Goal: Transaction & Acquisition: Purchase product/service

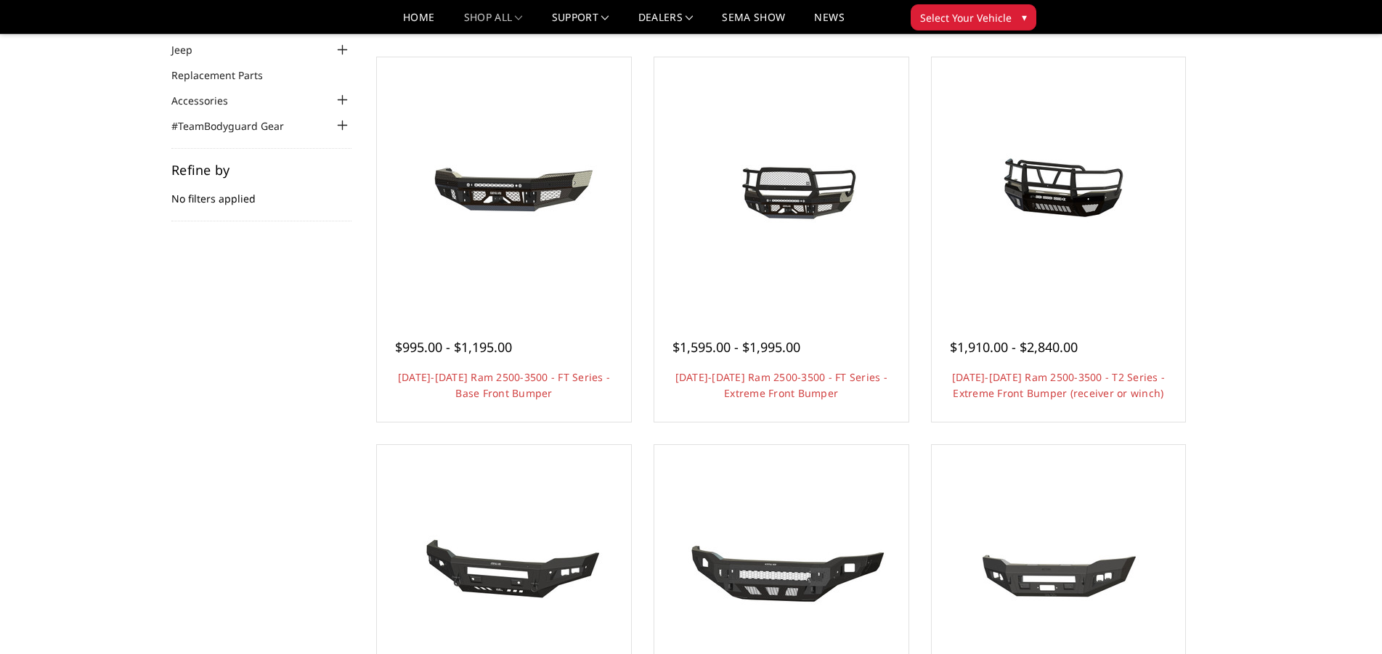
scroll to position [74, 0]
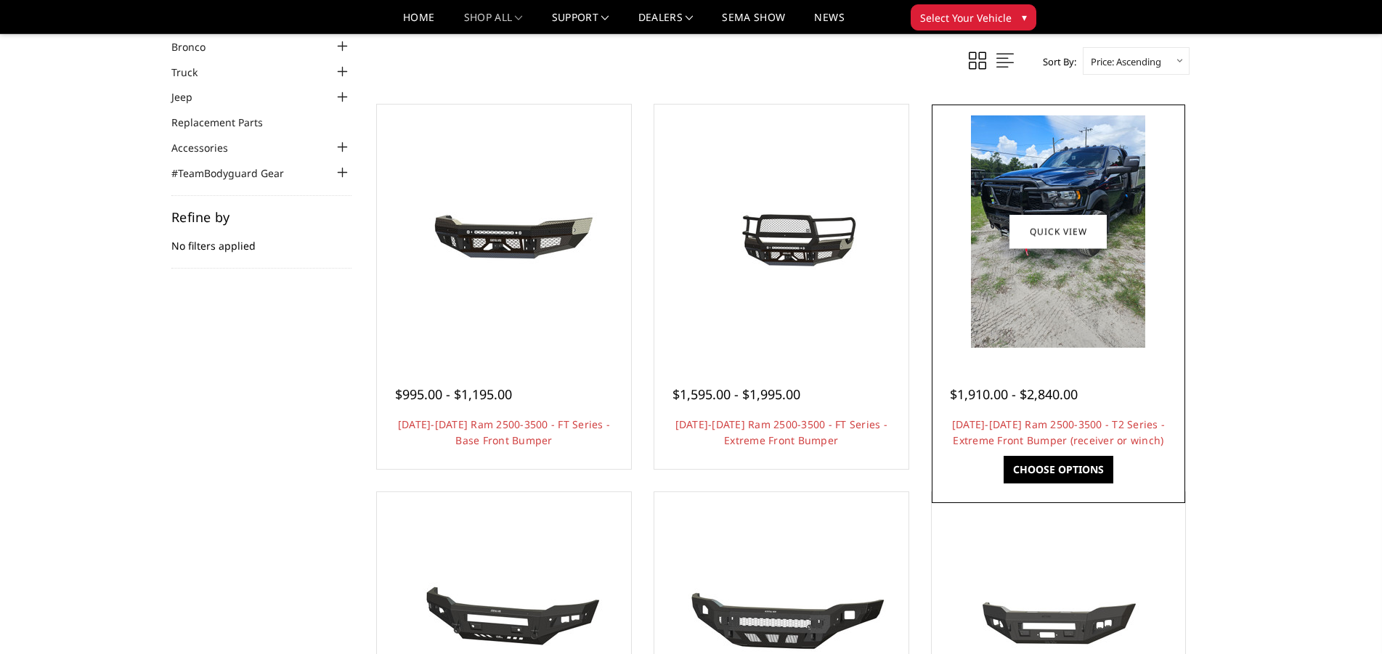
click at [1077, 309] on img at bounding box center [1058, 231] width 174 height 232
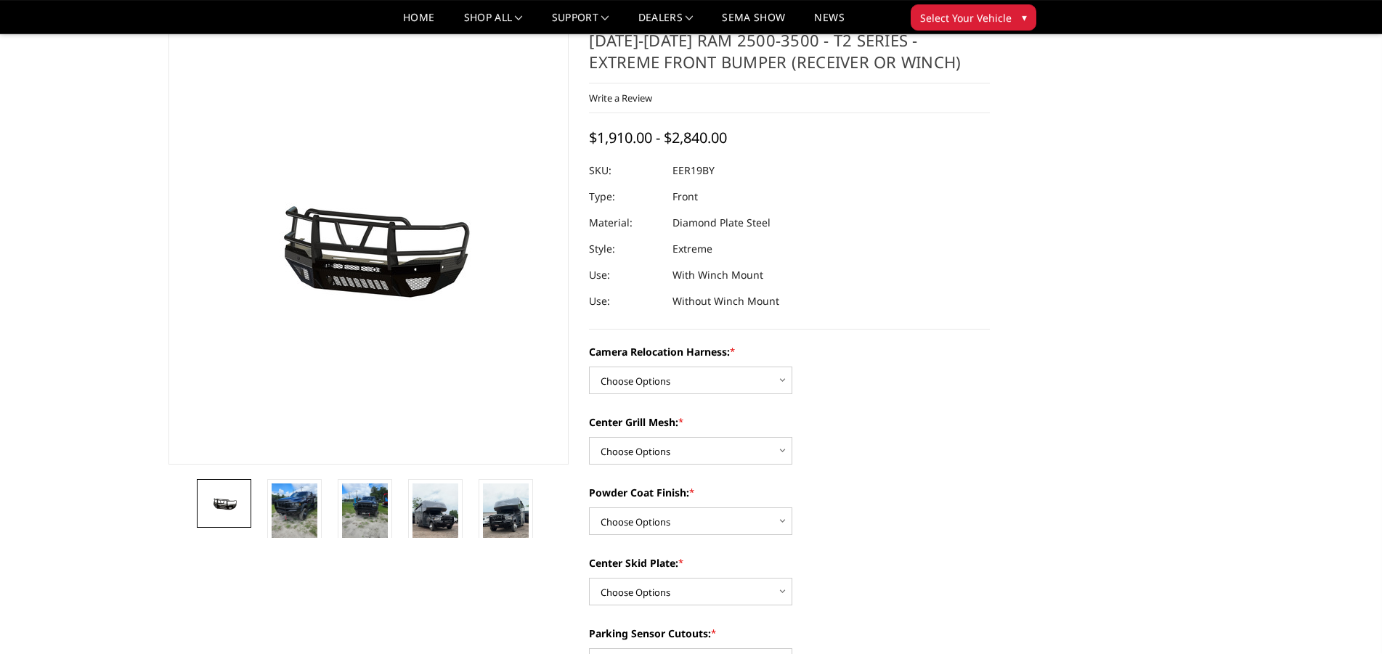
scroll to position [74, 0]
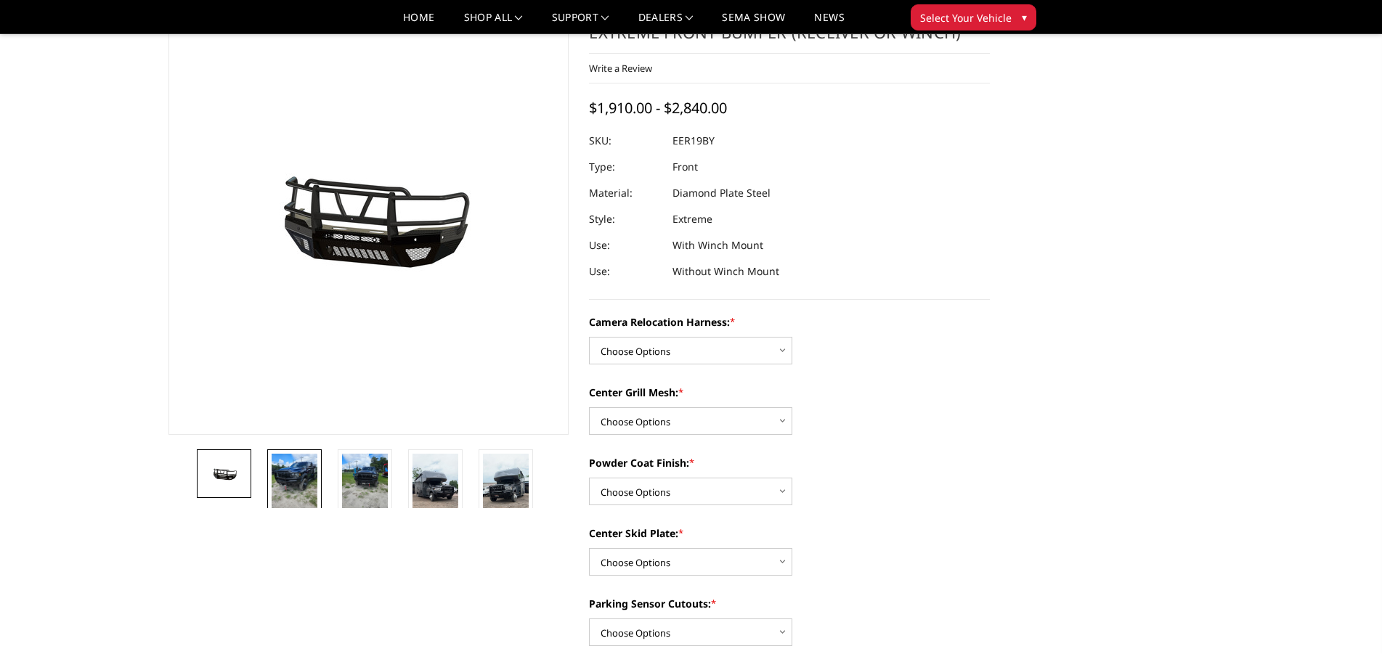
click at [298, 481] on img at bounding box center [295, 484] width 46 height 61
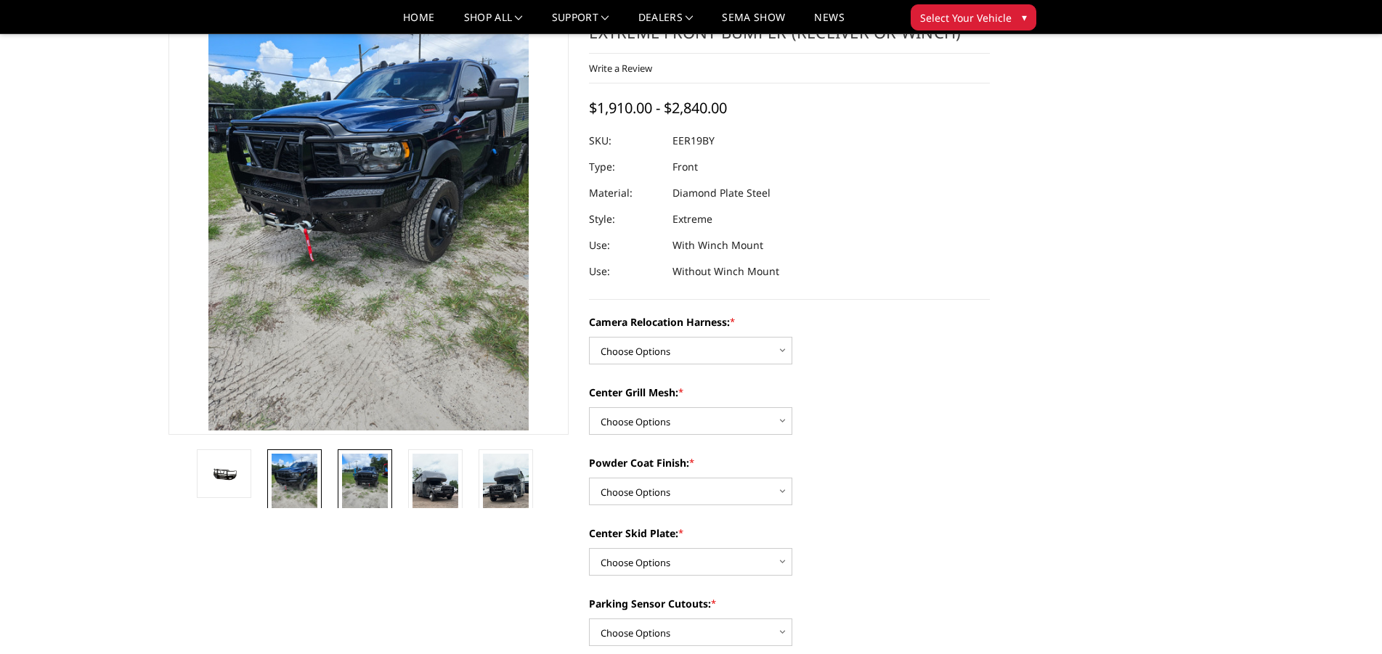
click at [351, 475] on img at bounding box center [365, 484] width 46 height 61
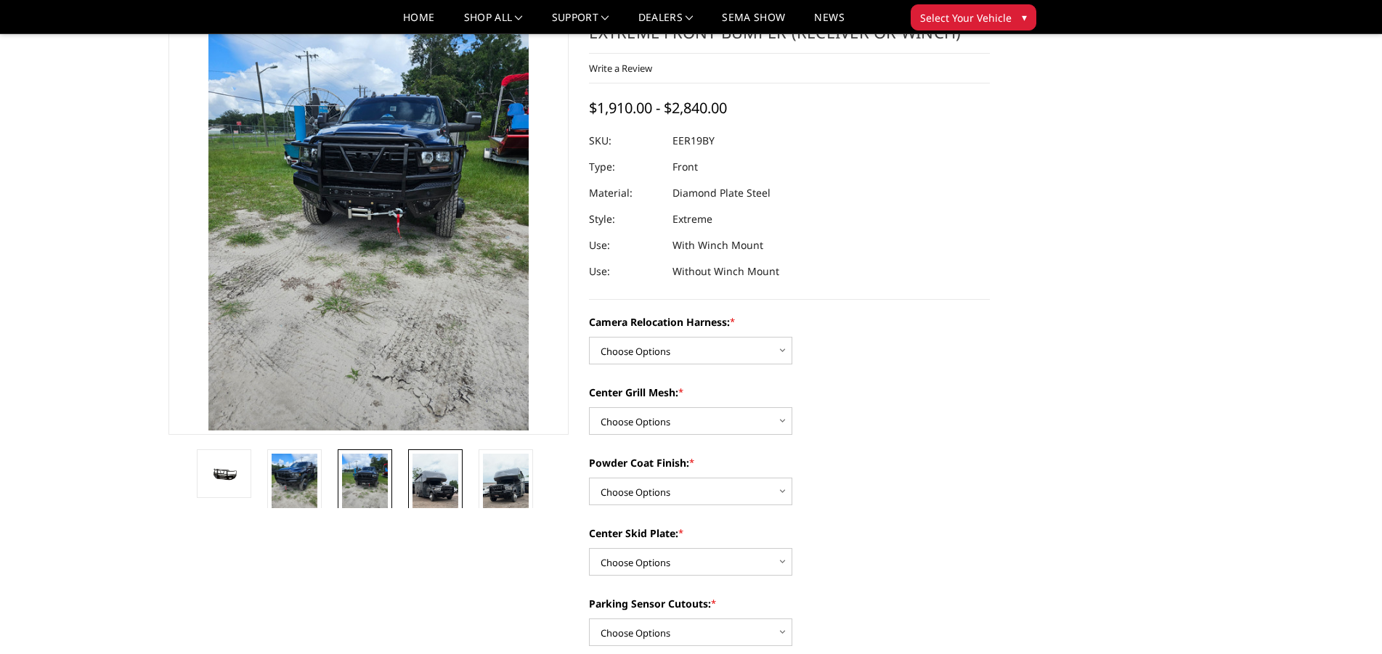
click at [444, 473] on img at bounding box center [435, 494] width 46 height 81
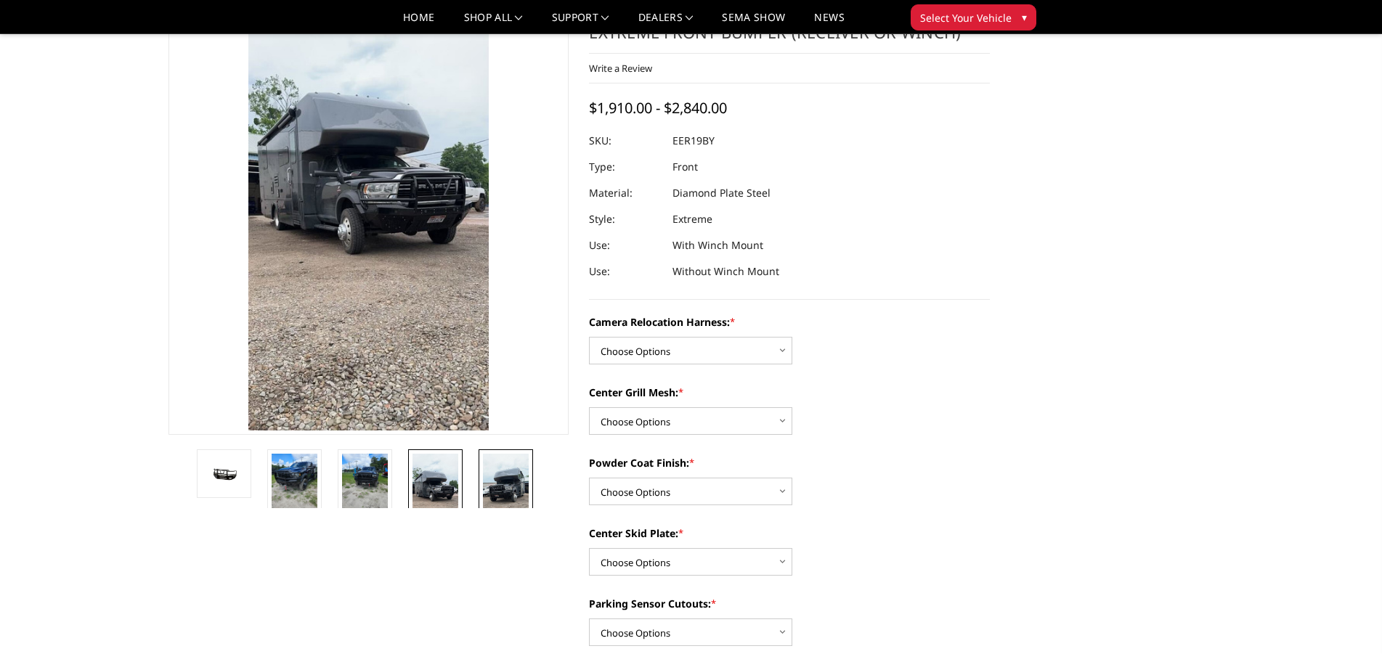
click at [502, 475] on img at bounding box center [506, 494] width 46 height 81
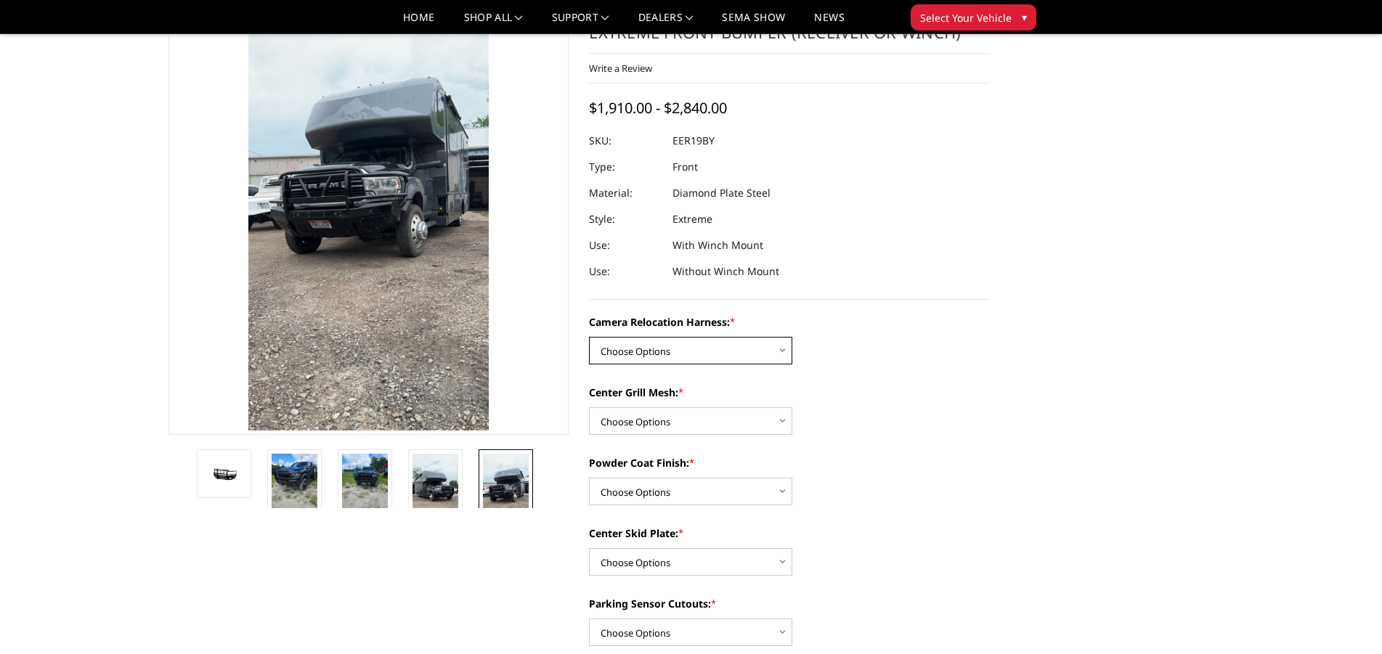
click at [589, 337] on select "Choose Options Without camera harness With camera harness" at bounding box center [690, 351] width 203 height 28
select select "3820"
click option "Without camera harness" at bounding box center [0, 0] width 0 height 0
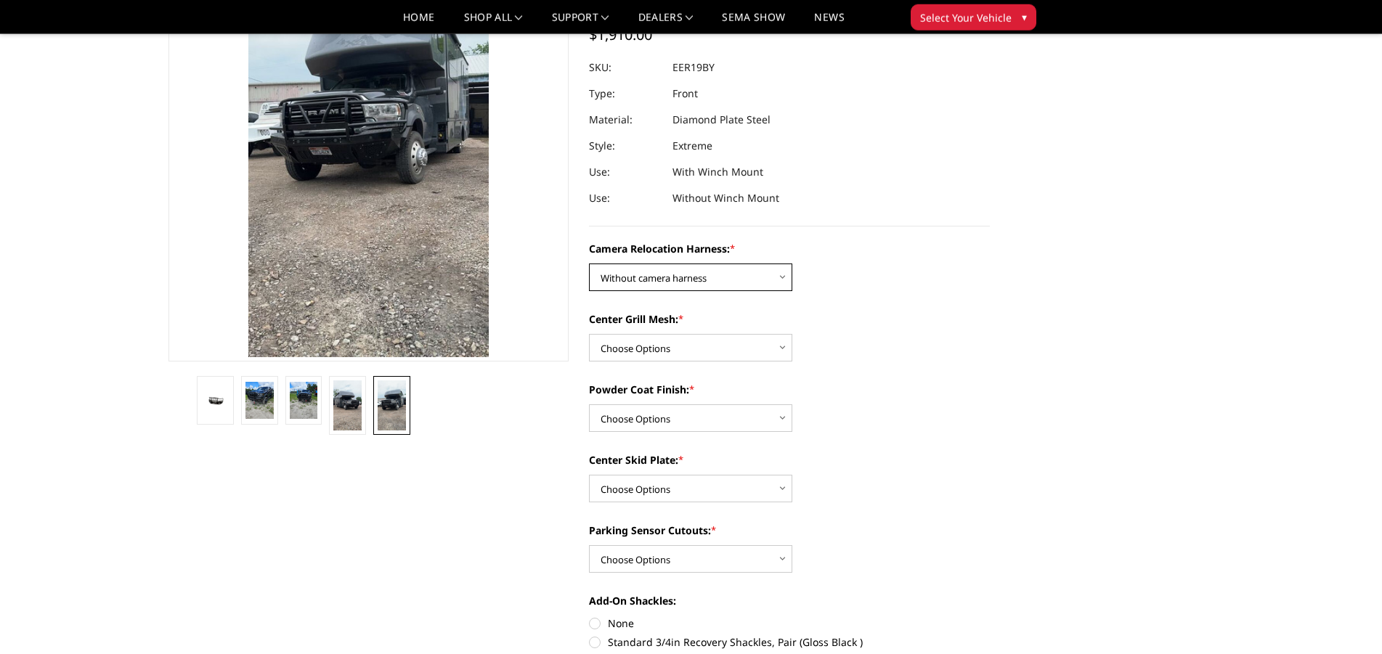
scroll to position [148, 0]
click at [589, 333] on select "Choose Options Without expanded metal With expanded metal" at bounding box center [690, 347] width 203 height 28
select select "3818"
click option "Without expanded metal" at bounding box center [0, 0] width 0 height 0
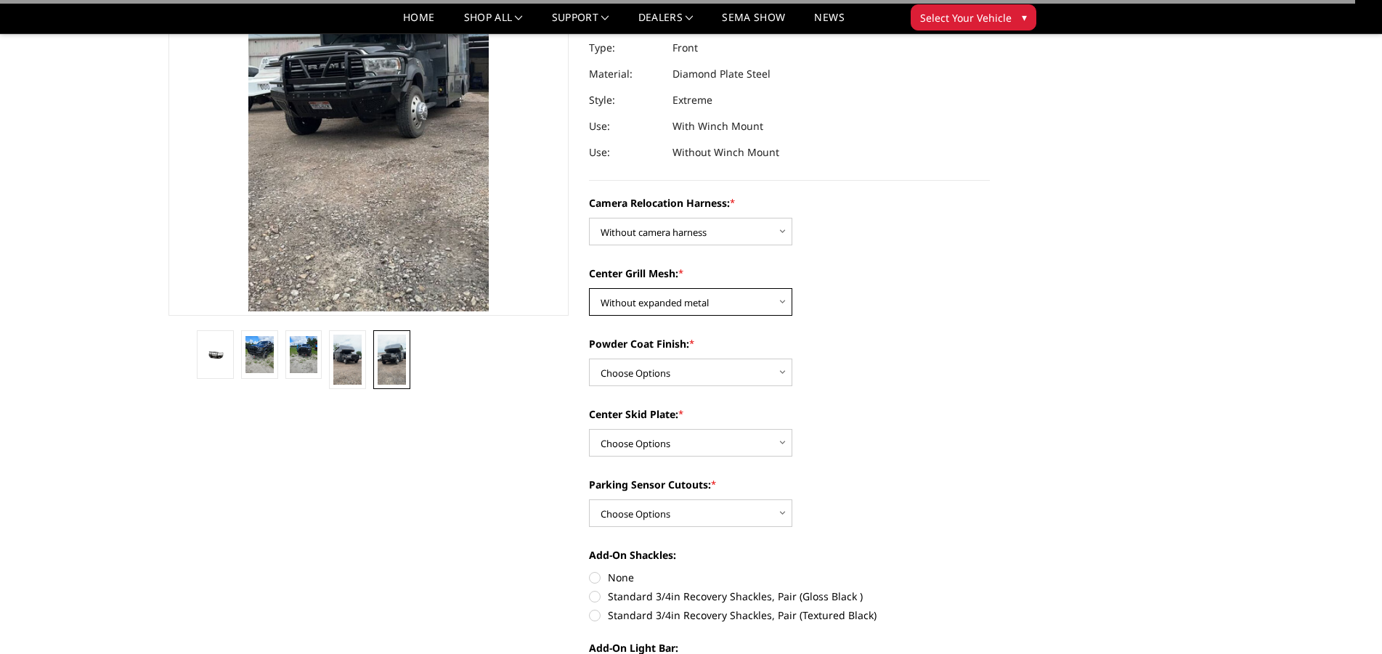
scroll to position [222, 0]
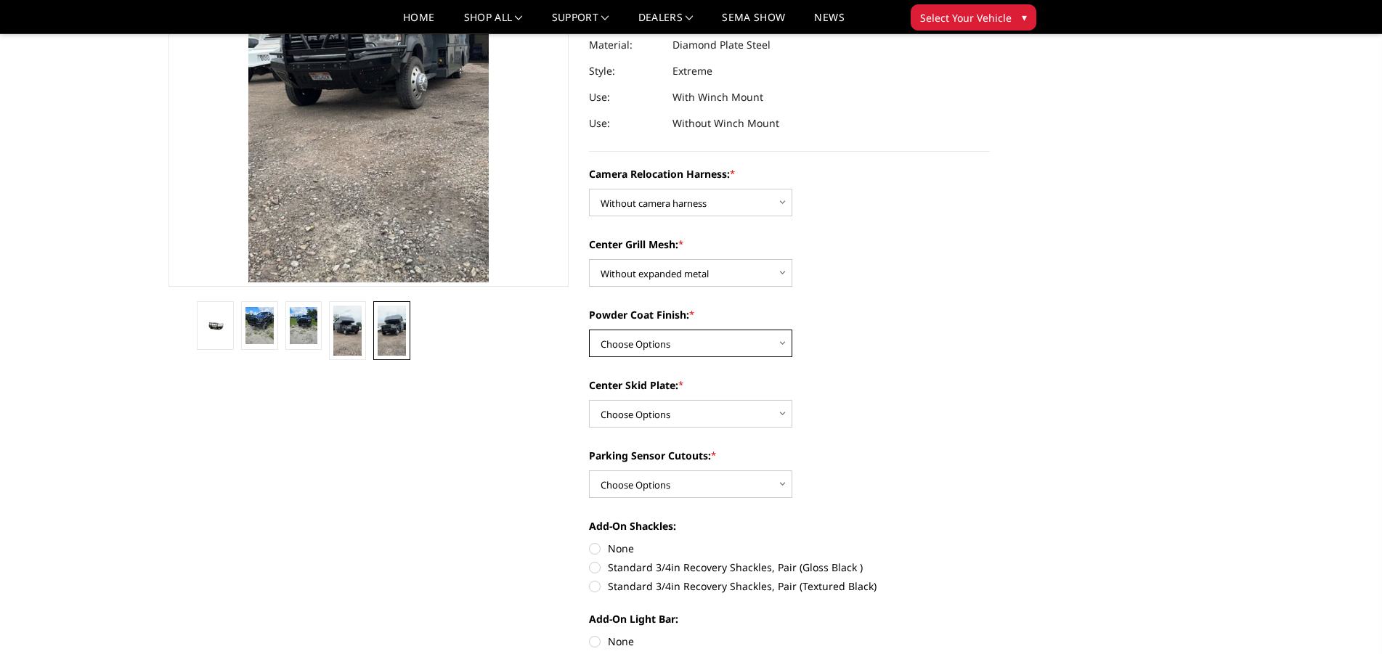
click at [589, 330] on select "Choose Options Textured Black Powder Coat Gloss Black Powder Coat Bare Metal" at bounding box center [690, 344] width 203 height 28
select select "3816"
click option "Textured Black Powder Coat" at bounding box center [0, 0] width 0 height 0
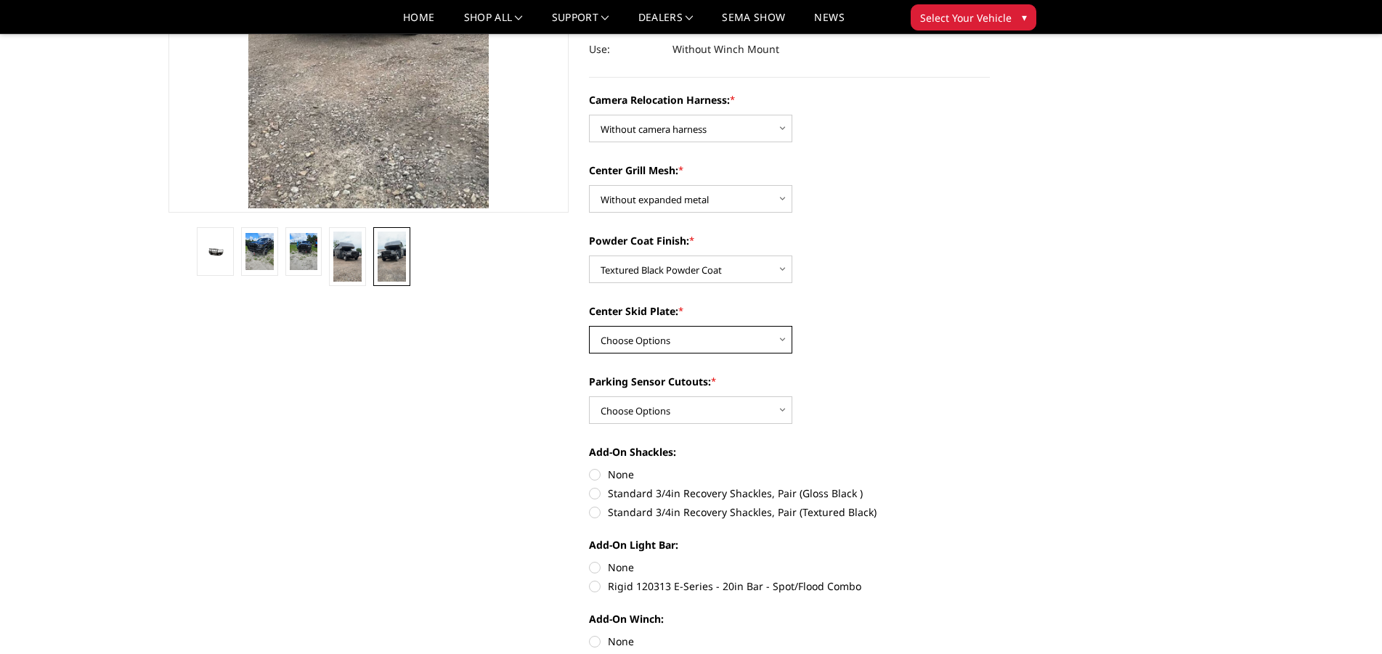
click at [589, 326] on select "Choose Options Winch Mount Skid Plate Standard Skid Plate (included) 2" Receive…" at bounding box center [690, 340] width 203 height 28
select select "3813"
click option "Winch Mount Skid Plate" at bounding box center [0, 0] width 0 height 0
click at [772, 376] on label "Parking Sensor Cutouts: *" at bounding box center [789, 381] width 401 height 15
click at [772, 396] on select "Choose Options Yes - With Parking Sensor Cutouts" at bounding box center [690, 410] width 203 height 28
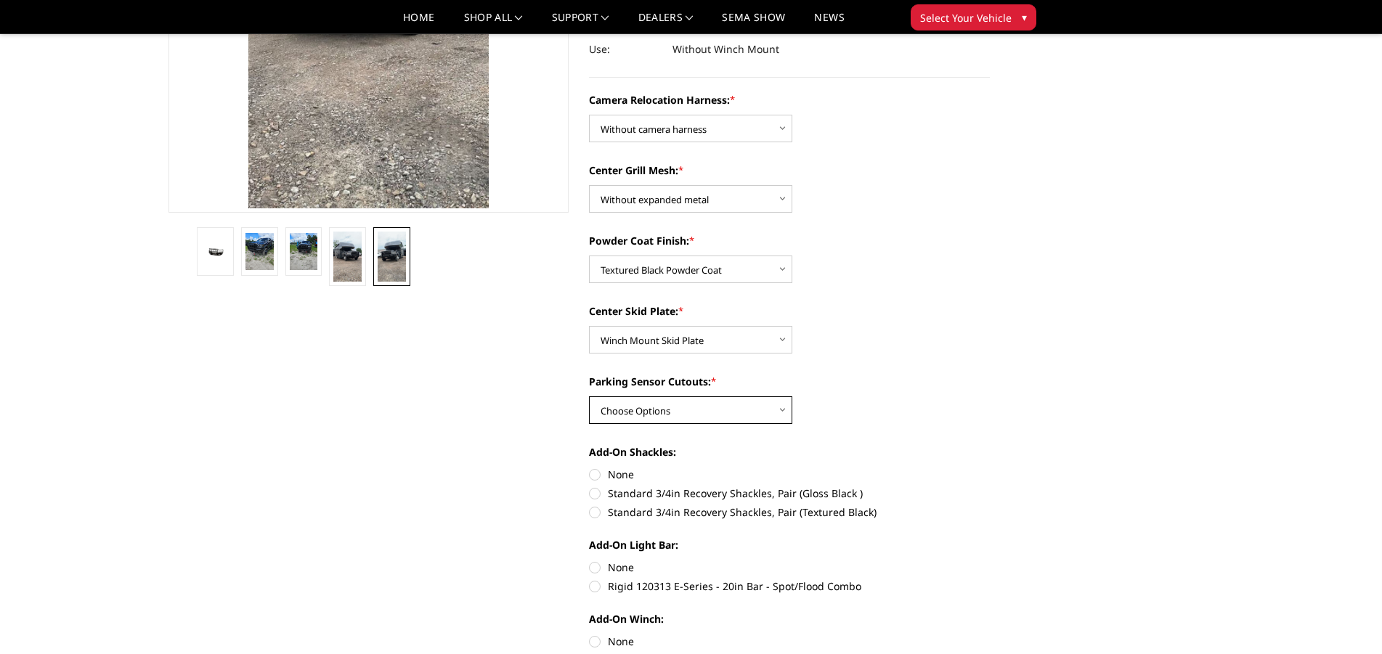
click at [589, 396] on select "Choose Options Yes - With Parking Sensor Cutouts" at bounding box center [690, 410] width 203 height 28
select select "3810"
click option "Yes - With Parking Sensor Cutouts" at bounding box center [0, 0] width 0 height 0
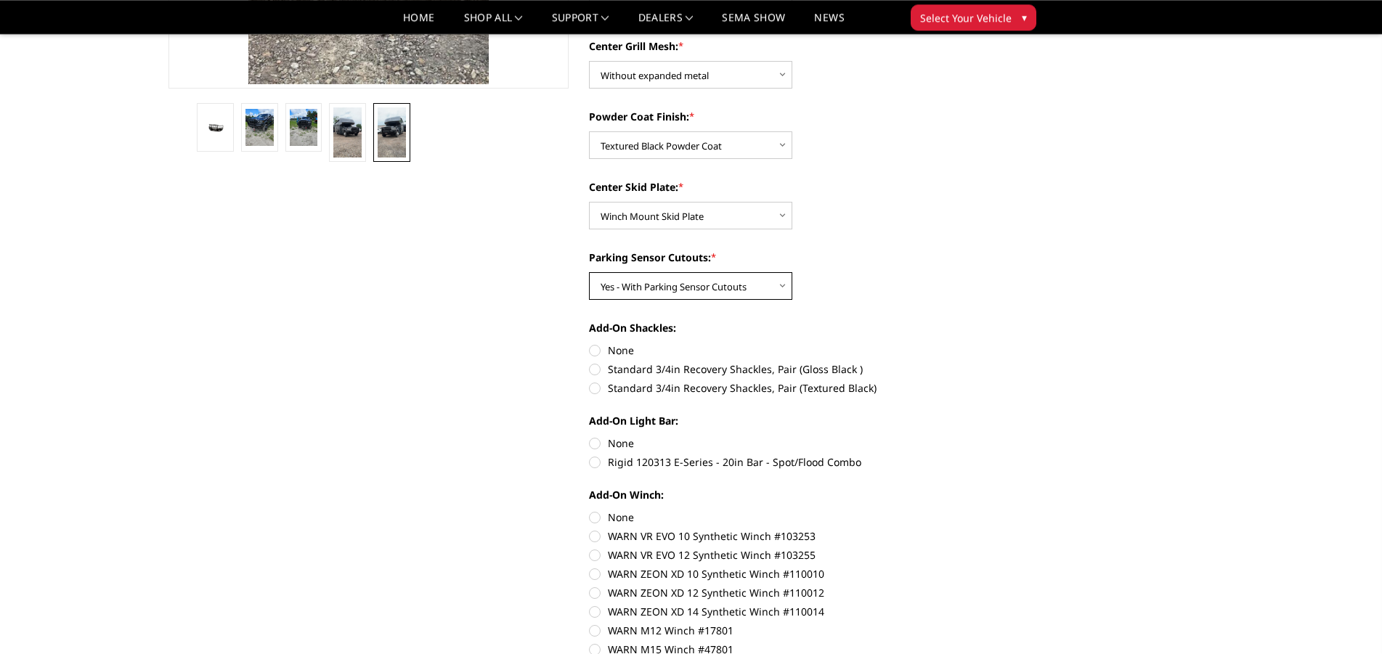
scroll to position [444, 0]
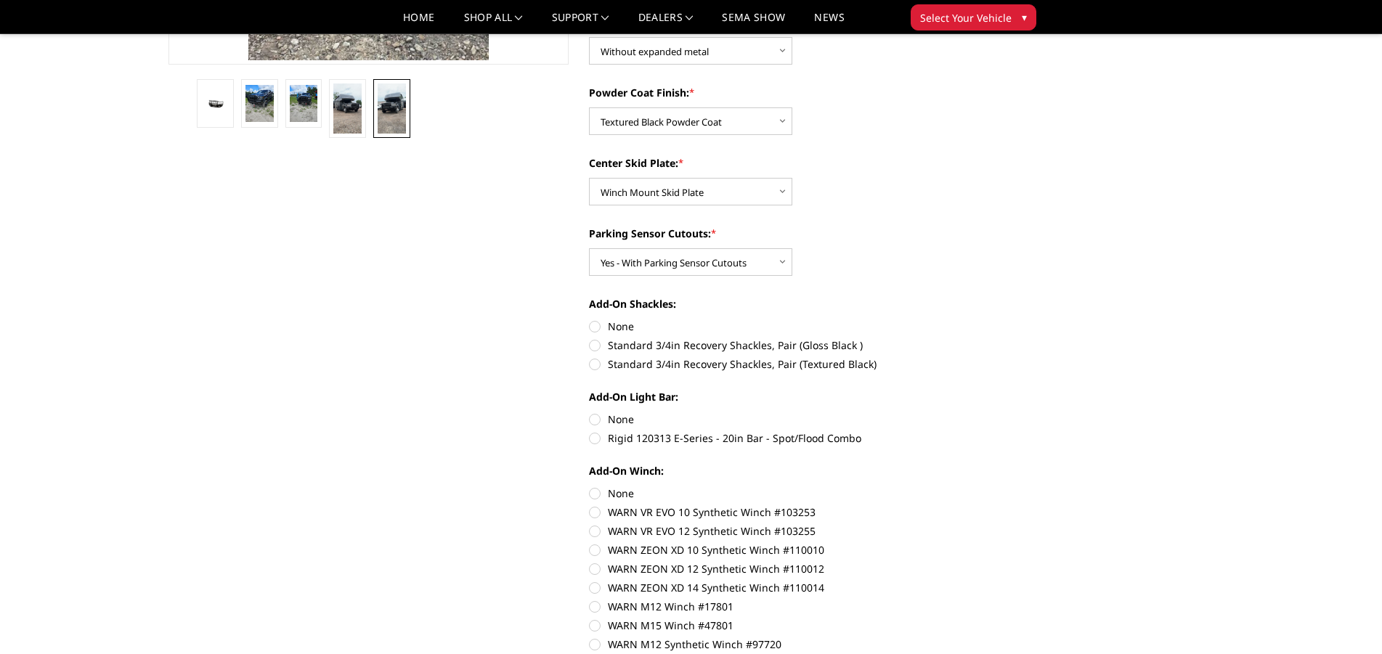
click at [595, 365] on label "Standard 3/4in Recovery Shackles, Pair (Textured Black)" at bounding box center [789, 364] width 401 height 15
click at [990, 338] on input "Standard 3/4in Recovery Shackles, Pair (Textured Black)" at bounding box center [990, 338] width 1 height 1
radio input "true"
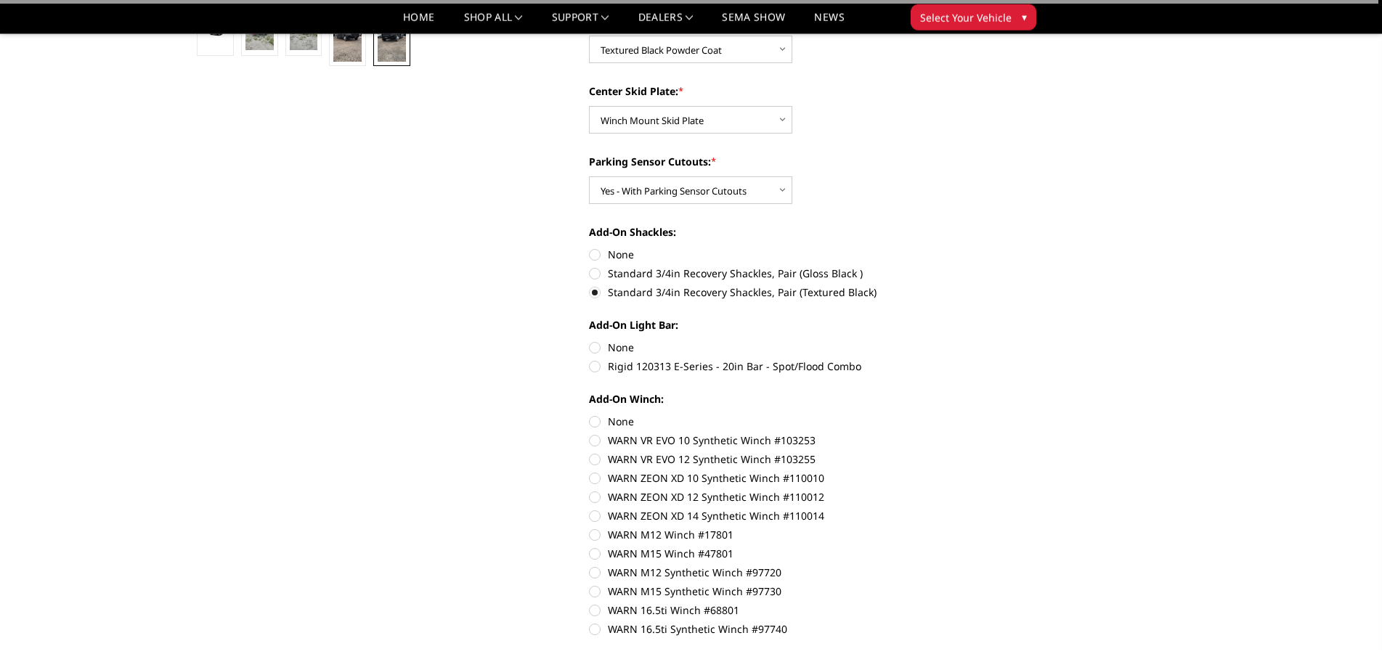
scroll to position [518, 0]
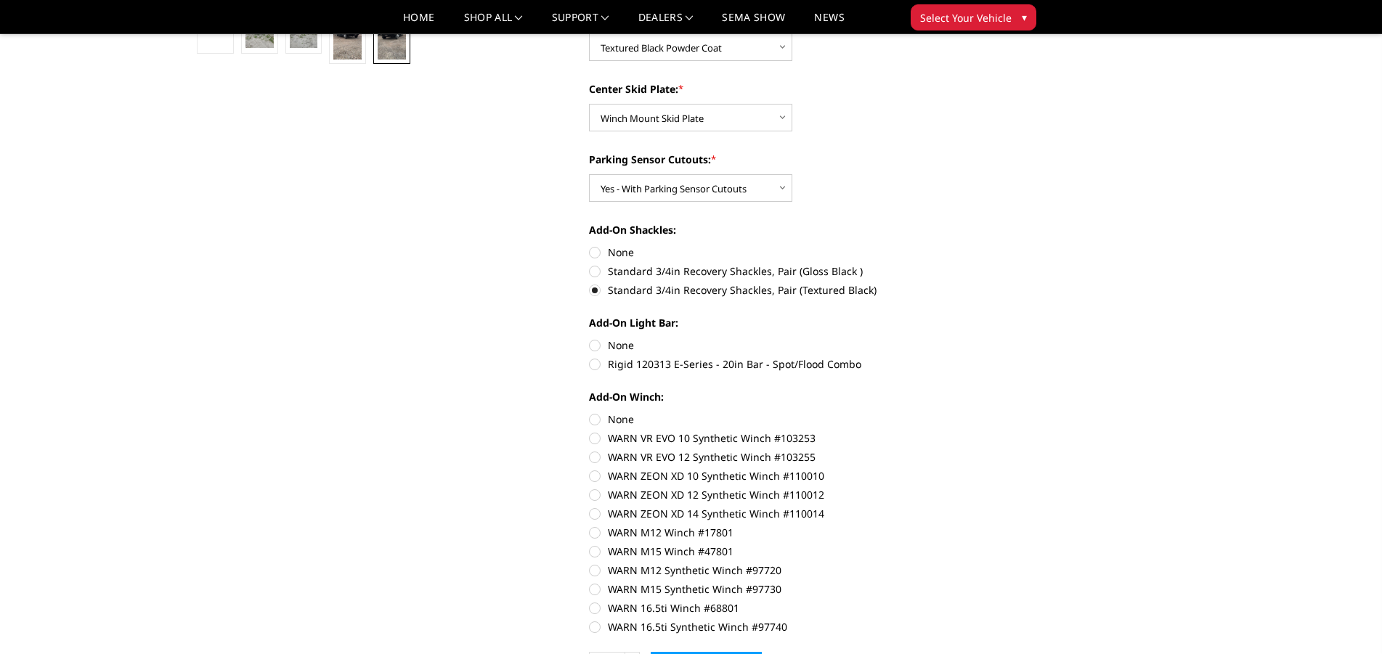
click at [595, 367] on label "Rigid 120313 E-Series - 20in Bar - Spot/Flood Combo" at bounding box center [789, 364] width 401 height 15
click at [990, 338] on input "Rigid 120313 E-Series - 20in Bar - Spot/Flood Combo" at bounding box center [990, 338] width 1 height 1
radio input "true"
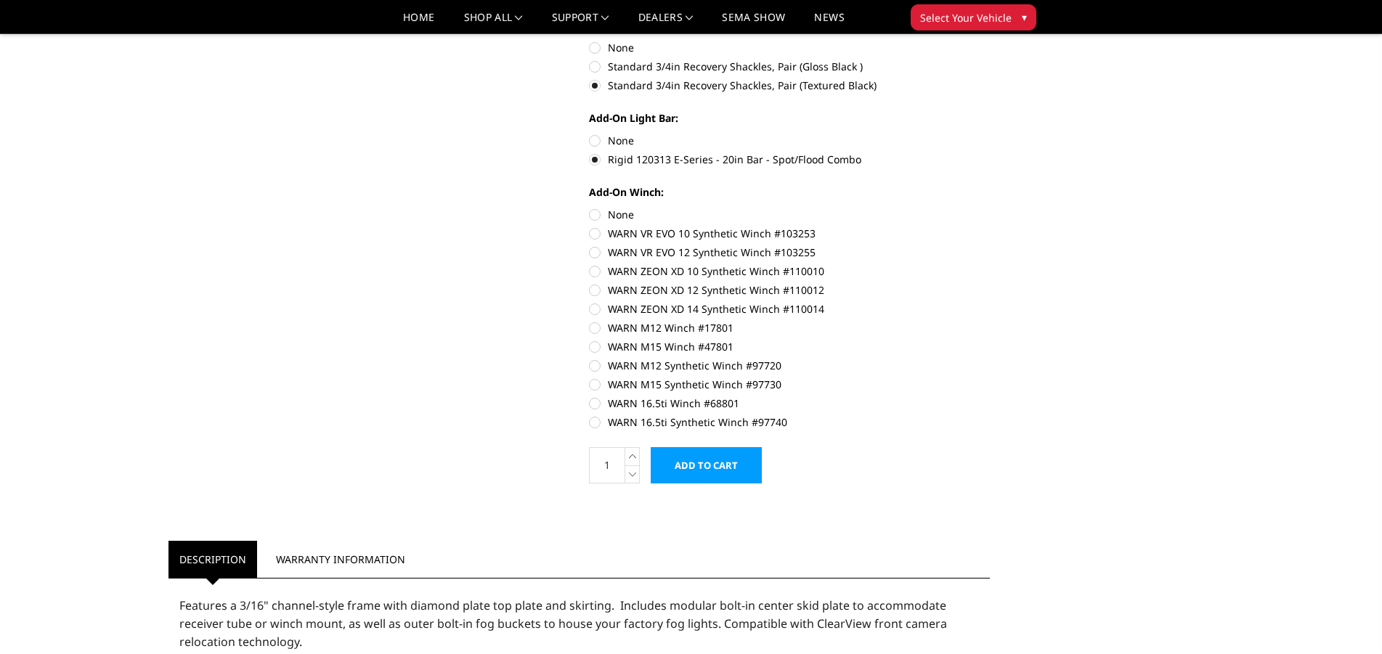
scroll to position [741, 0]
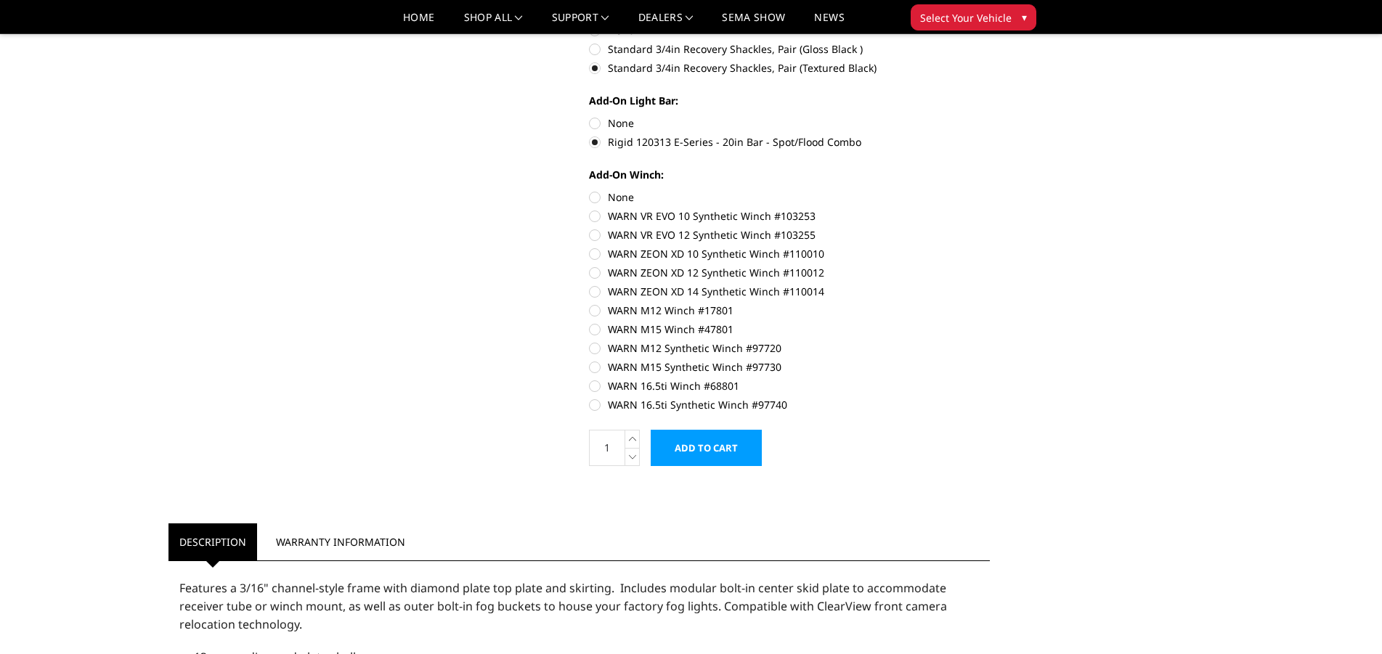
click at [714, 447] on input "Add to Cart" at bounding box center [706, 448] width 111 height 36
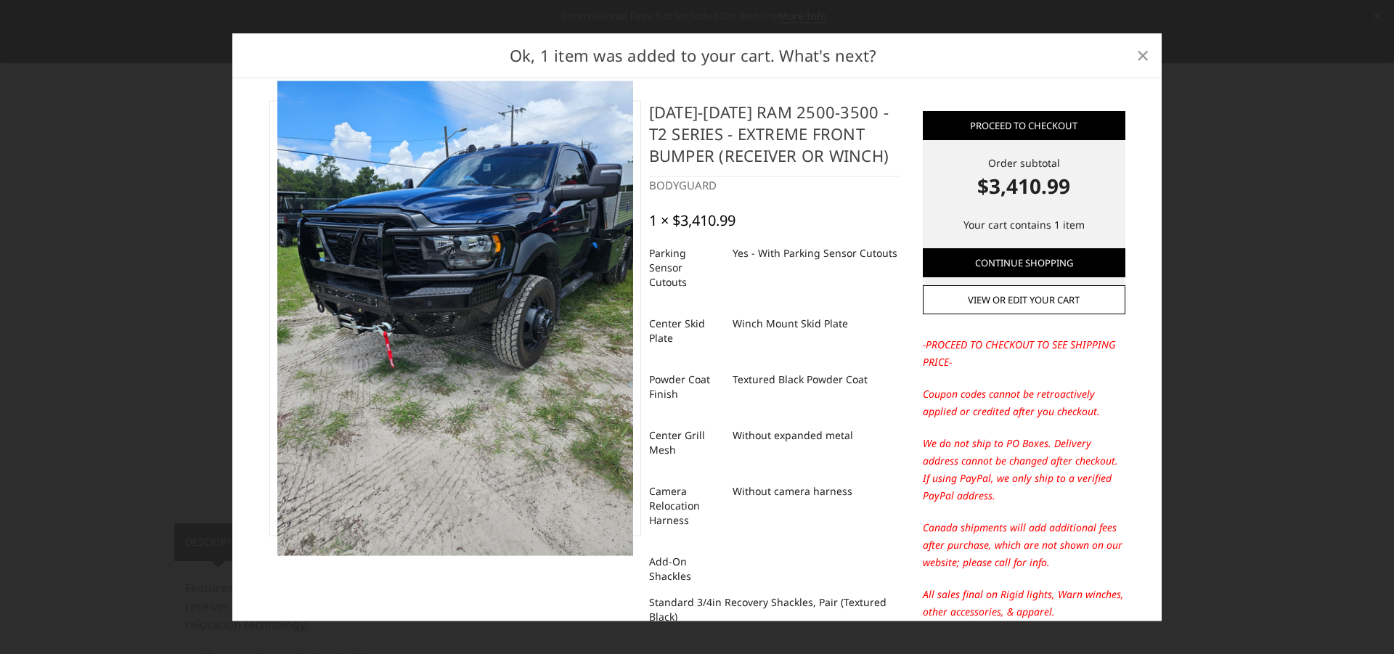
click at [1145, 63] on span "×" at bounding box center [1142, 54] width 13 height 31
